Goal: Transaction & Acquisition: Purchase product/service

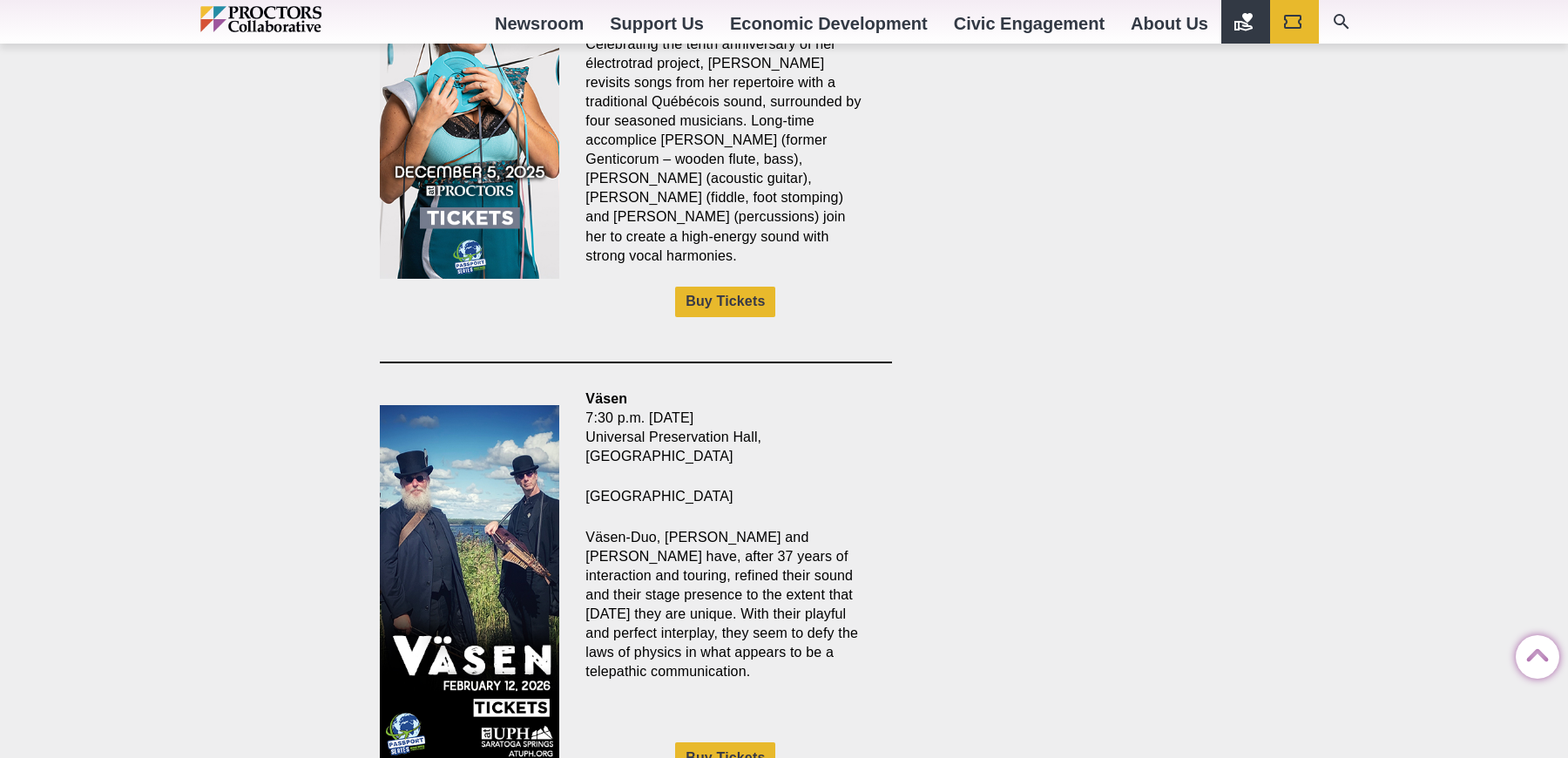
scroll to position [2289, 0]
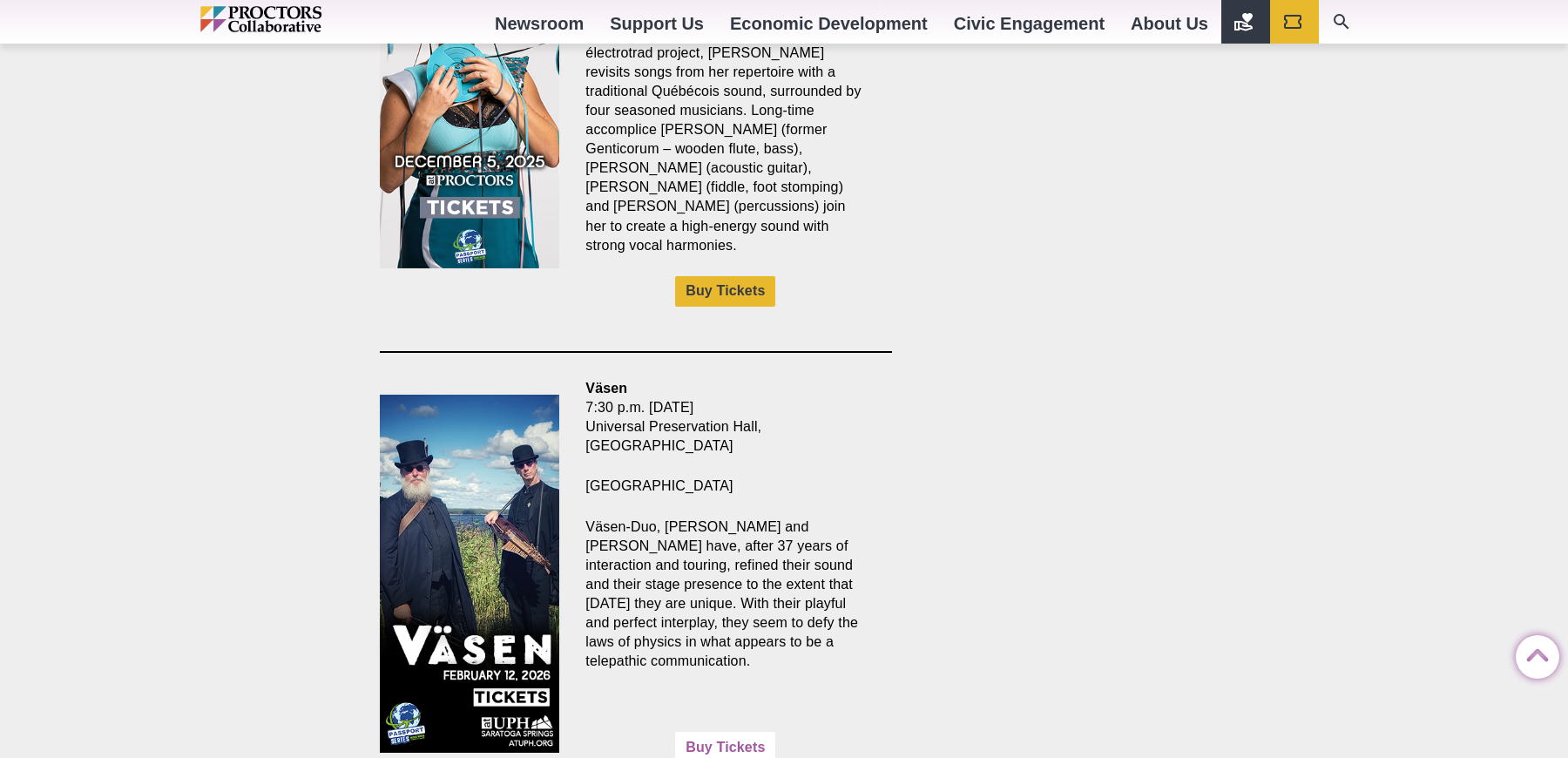
click at [718, 732] on link "Buy Tickets" at bounding box center [725, 747] width 100 height 31
click at [601, 381] on strong "Väsen" at bounding box center [606, 388] width 41 height 14
click at [510, 401] on img at bounding box center [469, 573] width 180 height 359
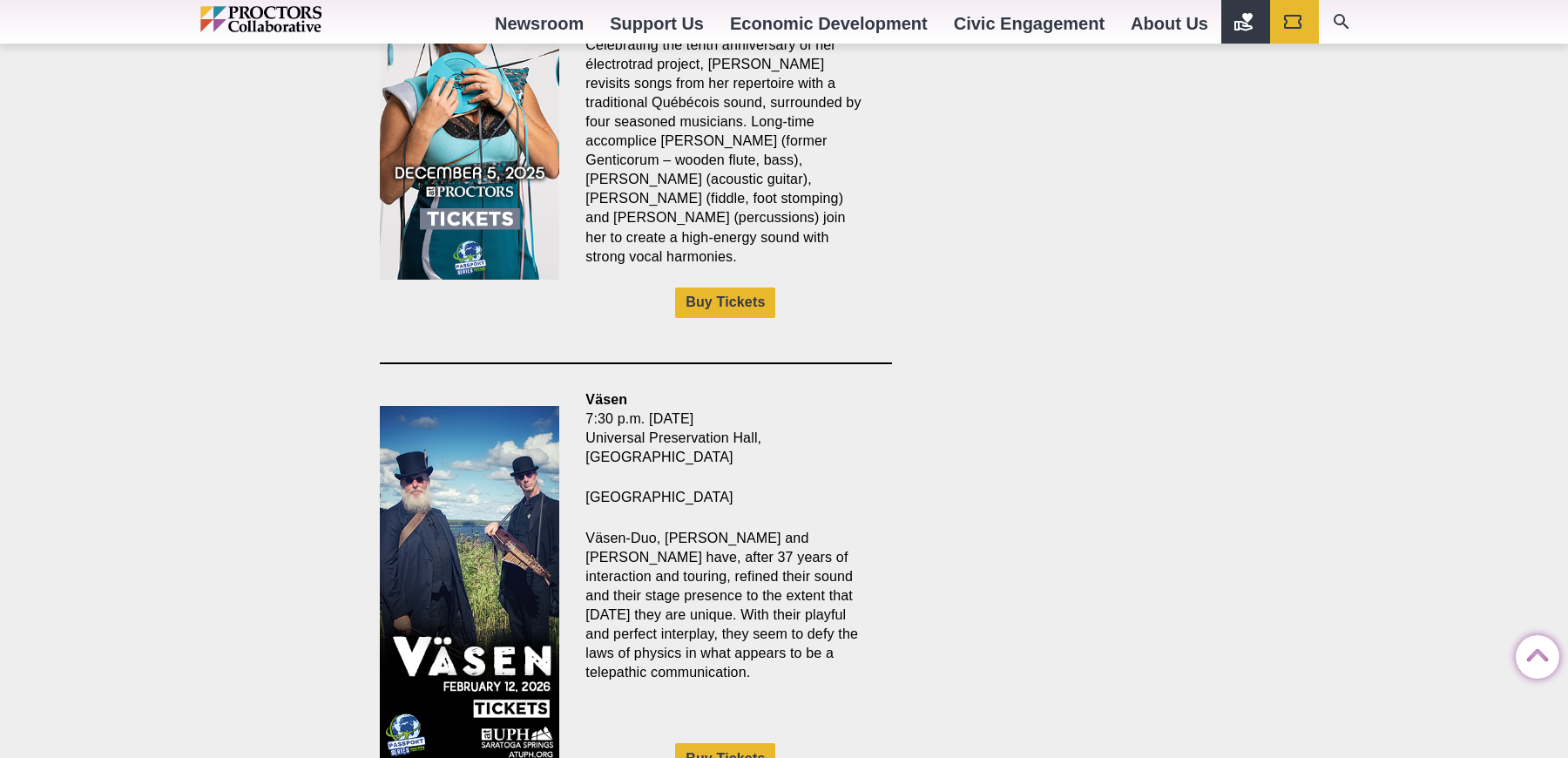
scroll to position [2341, 0]
